Goal: Task Accomplishment & Management: Manage account settings

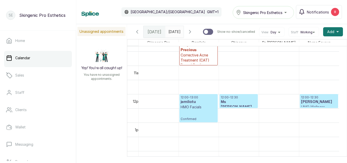
scroll to position [295, 0]
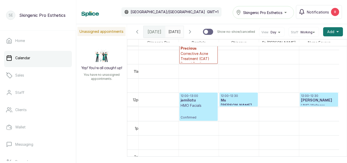
click at [311, 98] on p "12:00 - 12:30" at bounding box center [319, 96] width 36 height 4
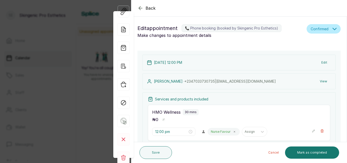
scroll to position [0, 0]
click at [333, 29] on icon "button" at bounding box center [335, 29] width 4 height 2
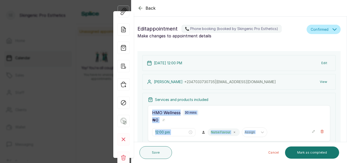
drag, startPoint x: 347, startPoint y: 95, endPoint x: 347, endPoint y: 132, distance: 36.8
click at [347, 132] on section "Back Appointment Details Edit appointment 📞 Phone booking (booked by Skingenic …" at bounding box center [239, 81] width 216 height 163
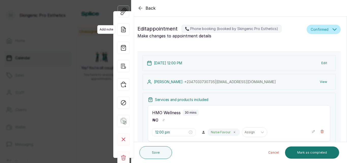
click at [125, 30] on icon at bounding box center [123, 29] width 12 height 12
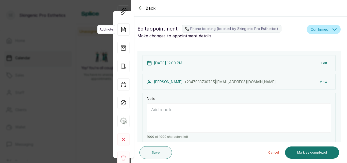
click at [122, 29] on icon at bounding box center [123, 29] width 12 height 12
click at [167, 106] on textarea "Note" at bounding box center [239, 117] width 184 height 29
type textarea "aaaaa"
click at [165, 113] on textarea "aaaaa" at bounding box center [239, 117] width 184 height 29
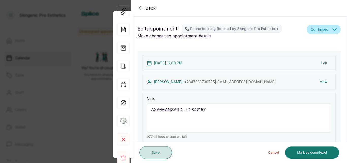
type textarea "AXA-MANSARD , ID:842157"
click at [153, 151] on button "Save" at bounding box center [155, 152] width 33 height 13
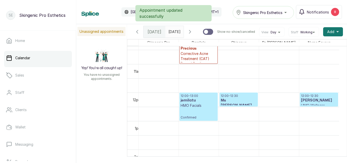
click at [235, 103] on h3 "Ms [PERSON_NAME]" at bounding box center [239, 103] width 36 height 10
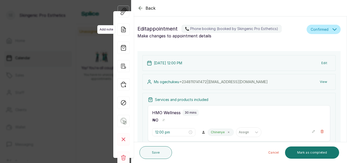
click at [124, 29] on icon at bounding box center [123, 29] width 12 height 12
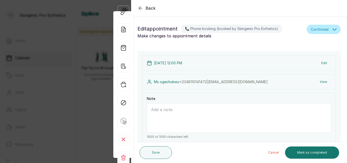
click at [161, 111] on textarea "Note" at bounding box center [239, 117] width 184 height 29
click at [159, 109] on textarea "AXAMANSARD" at bounding box center [239, 117] width 184 height 29
click at [186, 109] on textarea "AXA-MANSARD" at bounding box center [239, 117] width 184 height 29
click at [194, 119] on textarea "AXA-MANSARD, [GEOGRAPHIC_DATA]:836916" at bounding box center [239, 117] width 184 height 29
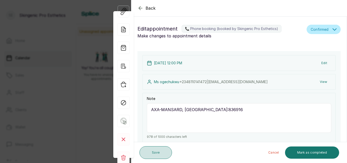
type textarea "AXA-MANSARD, [GEOGRAPHIC_DATA]:836916"
click at [158, 151] on button "Save" at bounding box center [155, 152] width 33 height 13
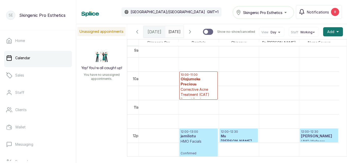
scroll to position [241, 0]
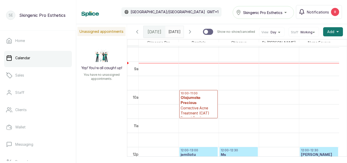
type input "dd/MM/yyyy"
click at [167, 33] on input "dd/MM/yyyy" at bounding box center [170, 30] width 8 height 9
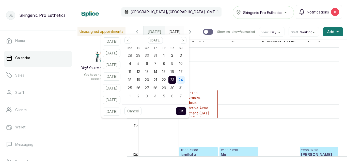
click at [183, 79] on span "24" at bounding box center [181, 79] width 4 height 4
click at [186, 112] on button "OK" at bounding box center [181, 111] width 11 height 8
type input "[DATE]"
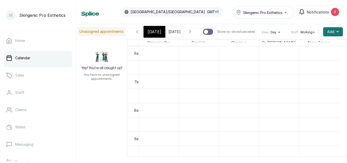
scroll to position [0, 0]
click at [149, 33] on span "[DATE]" at bounding box center [155, 32] width 14 height 6
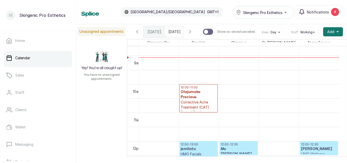
click at [193, 31] on icon "button" at bounding box center [190, 32] width 6 height 6
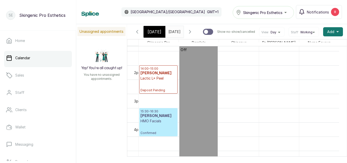
click at [157, 126] on div "15:30 - 16:30 [PERSON_NAME] Facials Confirmed" at bounding box center [158, 122] width 36 height 26
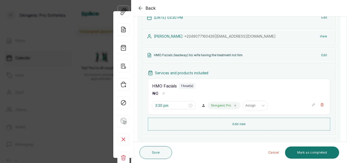
click at [322, 54] on button "Edit" at bounding box center [324, 55] width 14 height 9
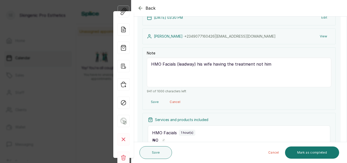
click at [284, 68] on textarea "HMO Facials (leadway) his wife having the treatment not him" at bounding box center [239, 72] width 184 height 29
type textarea "HMO Facials (leadway) his wife having the treatment not him ,HMO ID:24143858/0"
click at [153, 152] on button "Save" at bounding box center [155, 152] width 33 height 13
